Goal: Transaction & Acquisition: Purchase product/service

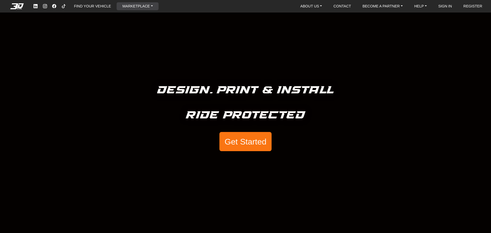
click at [136, 7] on link "MARKETPLACE" at bounding box center [137, 6] width 34 height 8
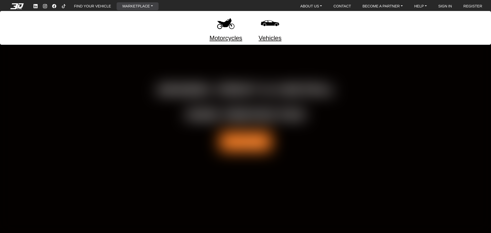
click at [230, 37] on link "Motorcycles" at bounding box center [225, 37] width 33 height 9
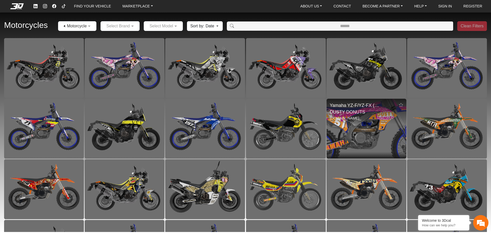
click at [381, 119] on img at bounding box center [365, 129] width 159 height 120
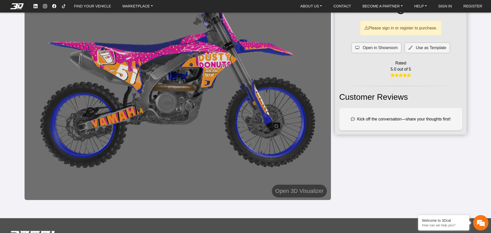
scroll to position [51, 0]
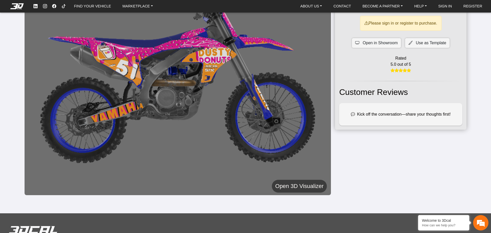
click at [295, 186] on h5 "Open 3D Visualizer" at bounding box center [299, 185] width 48 height 9
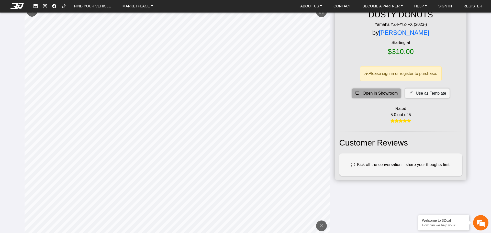
scroll to position [0, 0]
click at [364, 90] on span "Open in Showroom" at bounding box center [379, 93] width 35 height 6
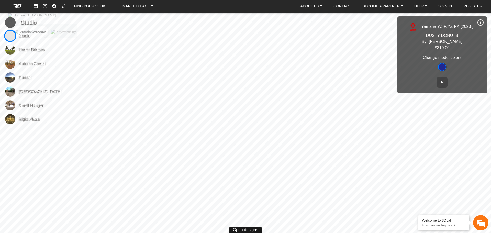
click at [20, 65] on span "Autumn Forest" at bounding box center [31, 64] width 27 height 6
click at [29, 93] on span "[GEOGRAPHIC_DATA]" at bounding box center [39, 91] width 43 height 6
click at [23, 105] on span "Small Hangar" at bounding box center [30, 105] width 25 height 6
